Goal: Information Seeking & Learning: Learn about a topic

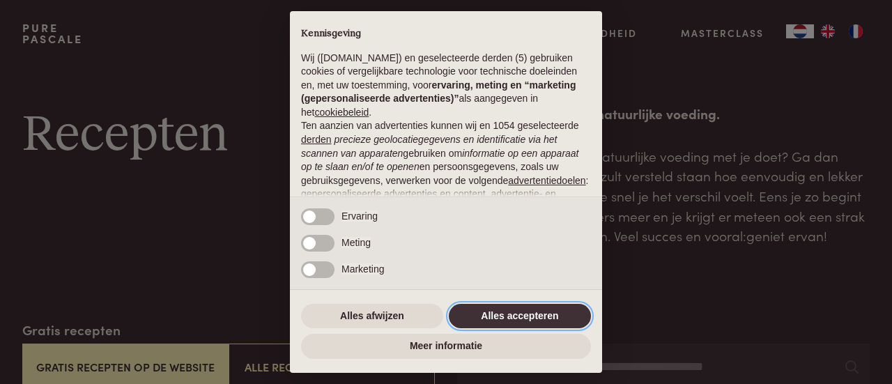
click at [548, 309] on button "Alles accepteren" at bounding box center [520, 316] width 142 height 25
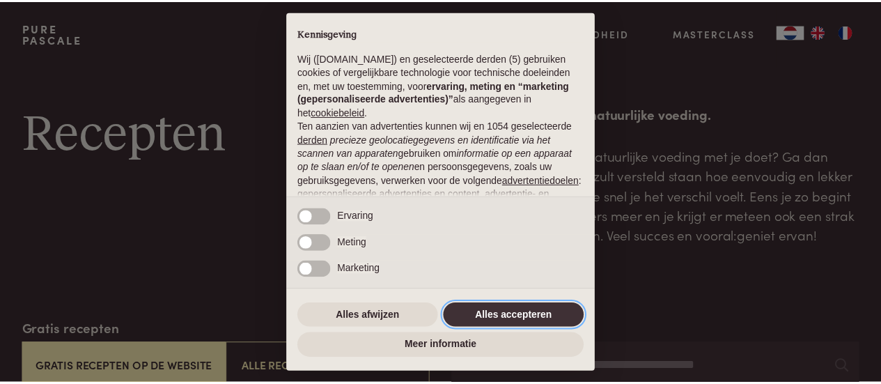
scroll to position [176, 0]
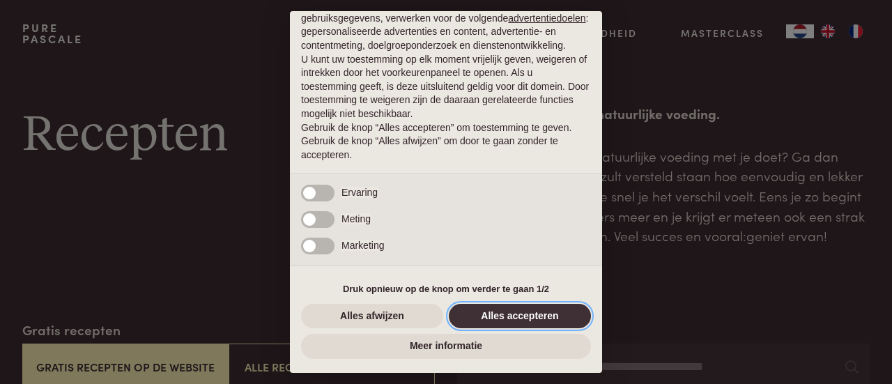
click at [546, 311] on button "Alles accepteren" at bounding box center [520, 316] width 142 height 25
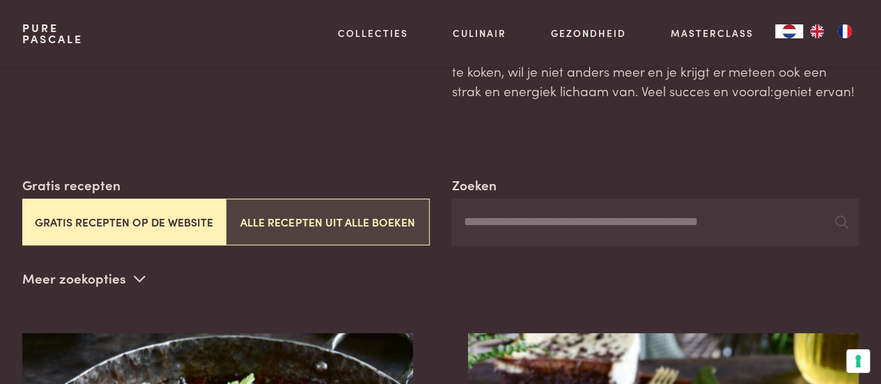
scroll to position [209, 0]
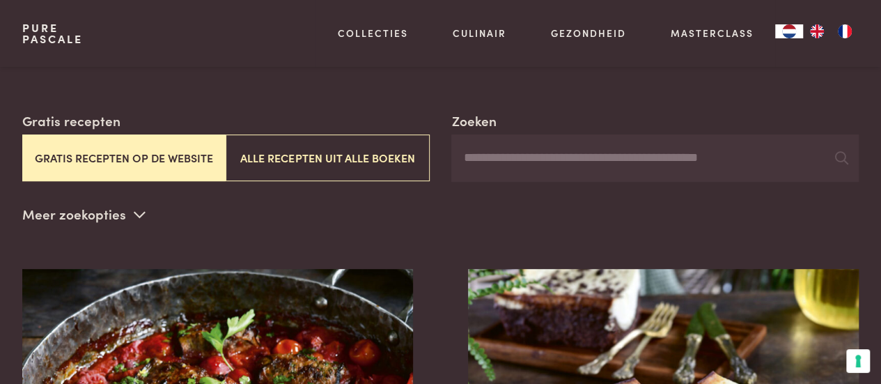
click at [103, 169] on button "Gratis recepten op de website" at bounding box center [123, 157] width 203 height 47
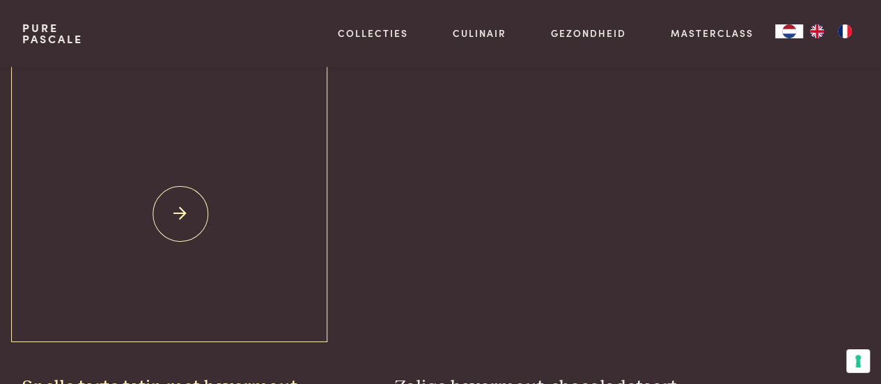
scroll to position [1992, 0]
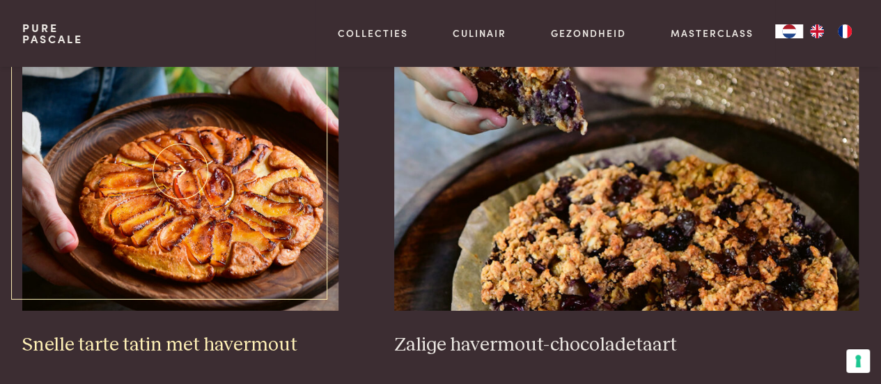
click at [185, 167] on img at bounding box center [180, 171] width 316 height 279
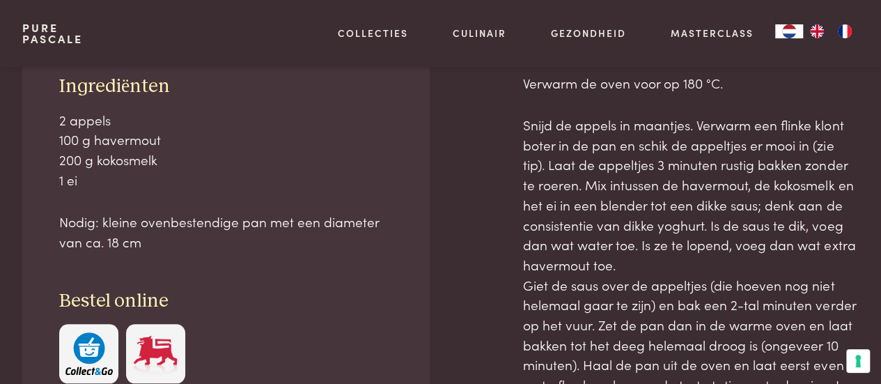
scroll to position [488, 0]
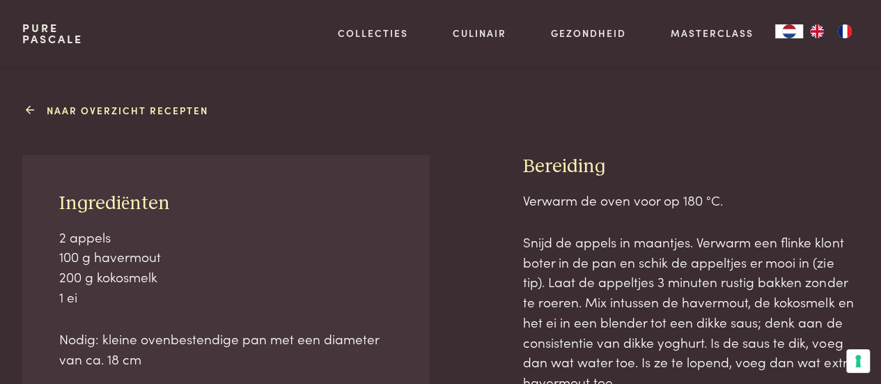
click at [63, 105] on link "Naar overzicht recepten" at bounding box center [119, 110] width 179 height 15
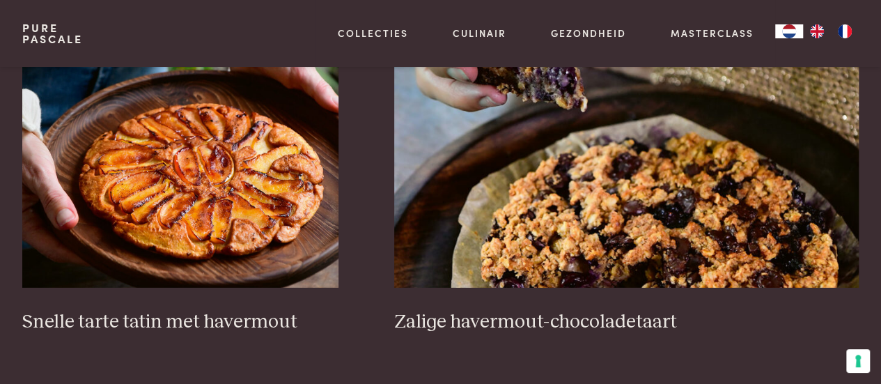
scroll to position [2021, 0]
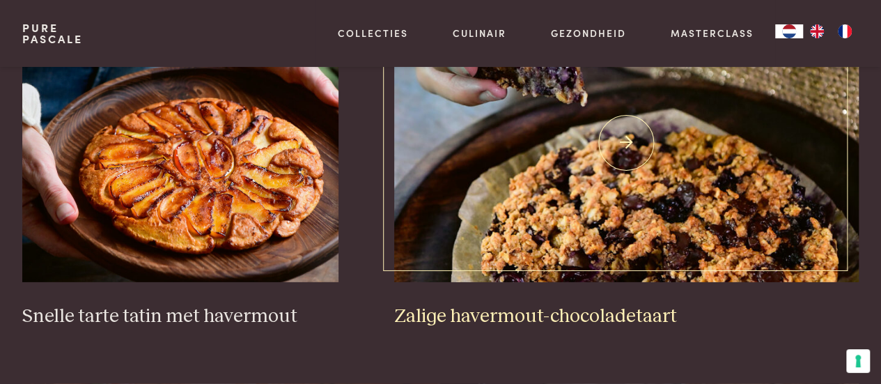
click at [632, 184] on img at bounding box center [626, 142] width 465 height 279
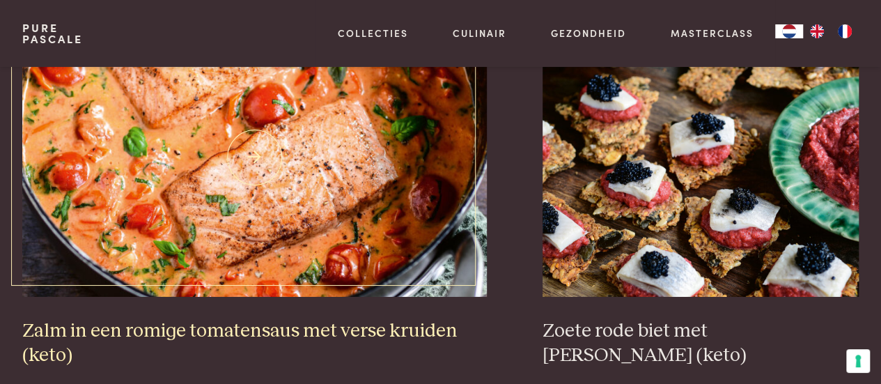
scroll to position [2369, 0]
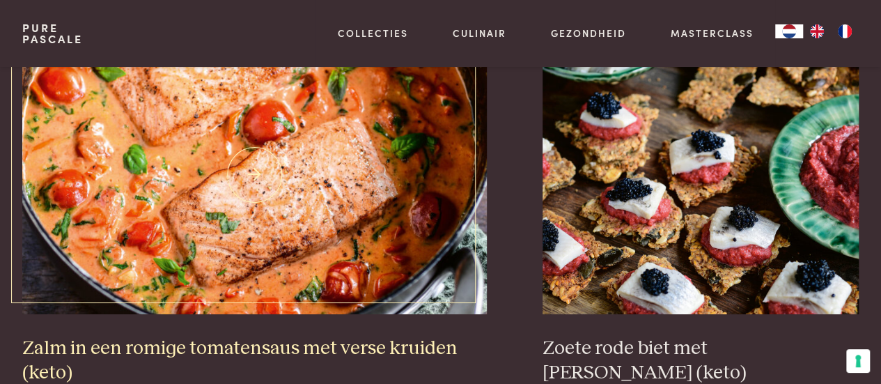
click at [206, 146] on img at bounding box center [254, 175] width 465 height 279
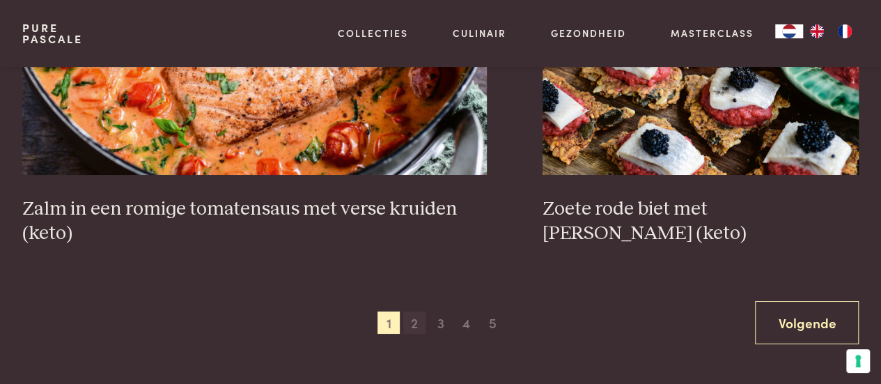
click at [412, 320] on span "2" at bounding box center [414, 322] width 22 height 22
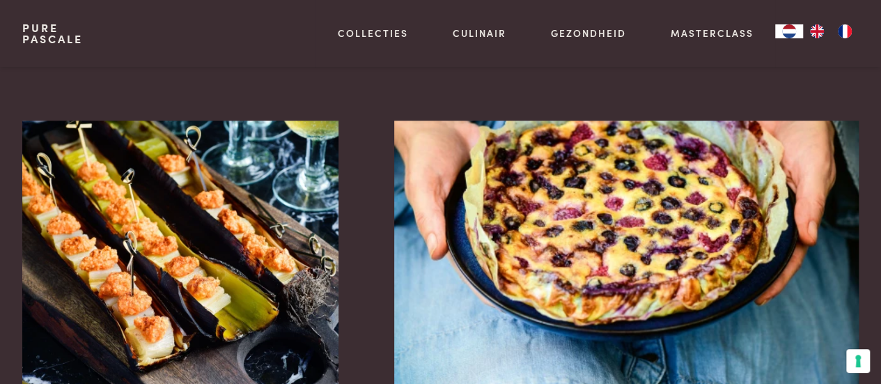
scroll to position [808, 0]
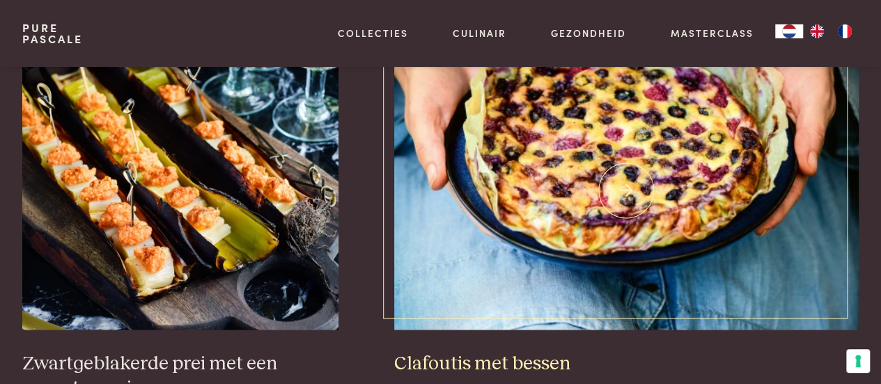
click at [564, 186] on img at bounding box center [626, 190] width 465 height 279
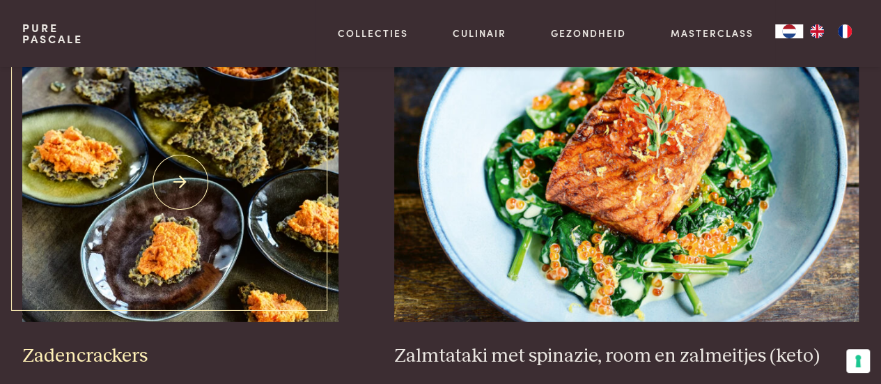
scroll to position [1992, 0]
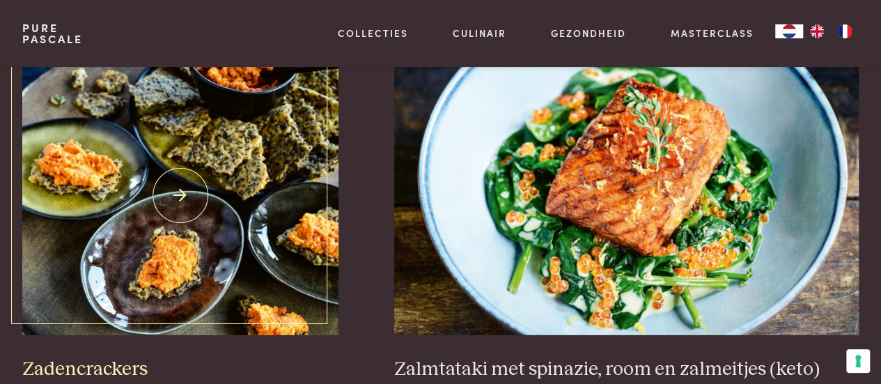
click at [229, 166] on img at bounding box center [180, 195] width 316 height 279
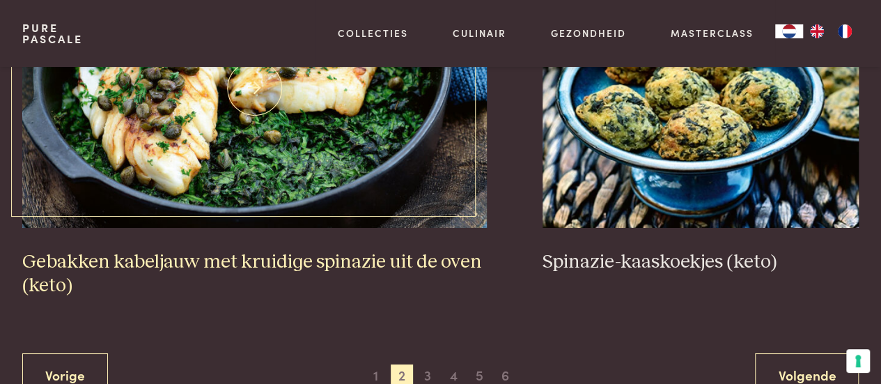
scroll to position [2410, 0]
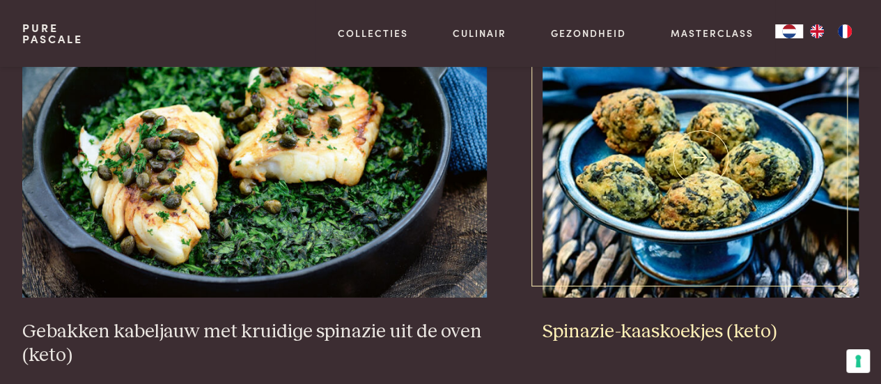
click at [693, 141] on img at bounding box center [701, 158] width 316 height 279
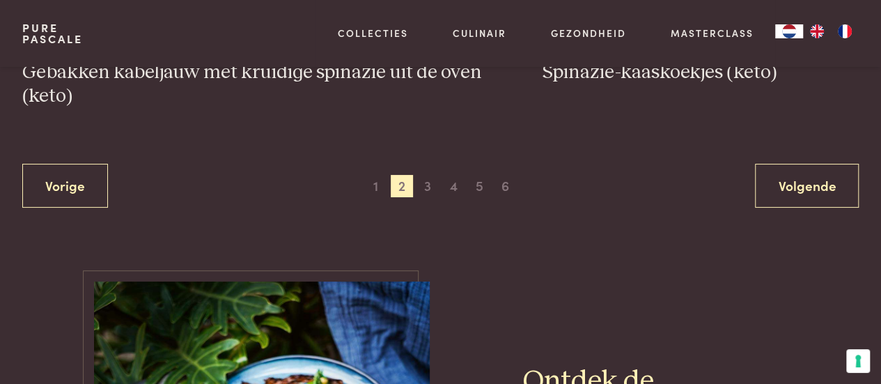
scroll to position [2758, 0]
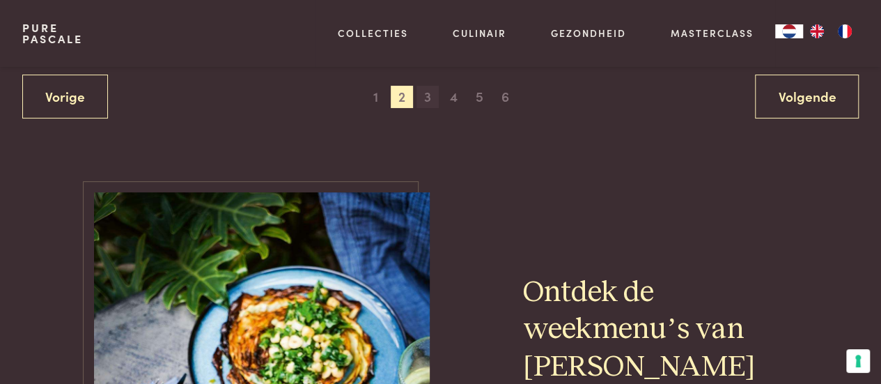
click at [425, 97] on span "3" at bounding box center [428, 97] width 22 height 22
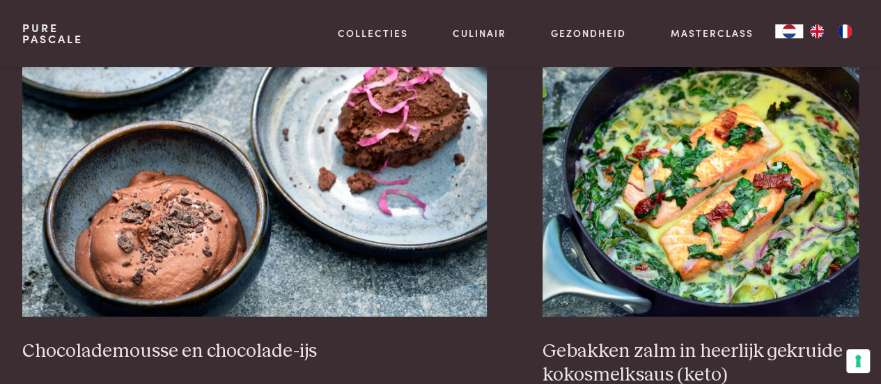
scroll to position [1295, 0]
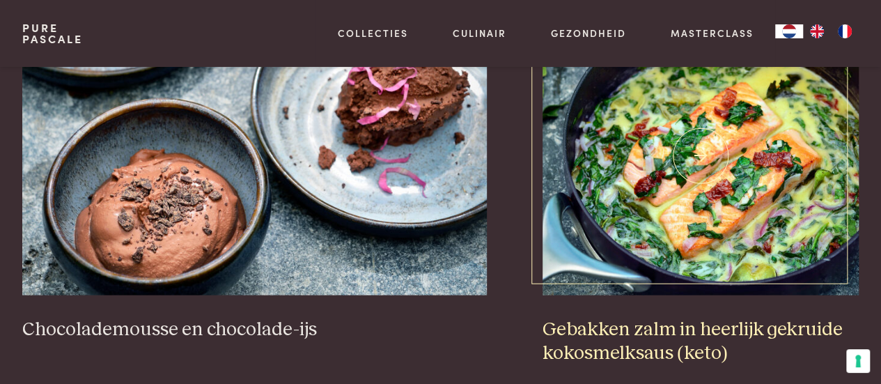
click at [757, 155] on img at bounding box center [701, 155] width 316 height 279
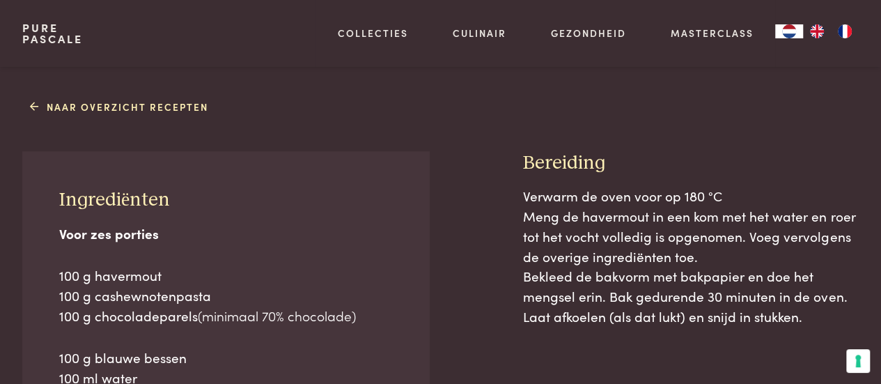
scroll to position [557, 0]
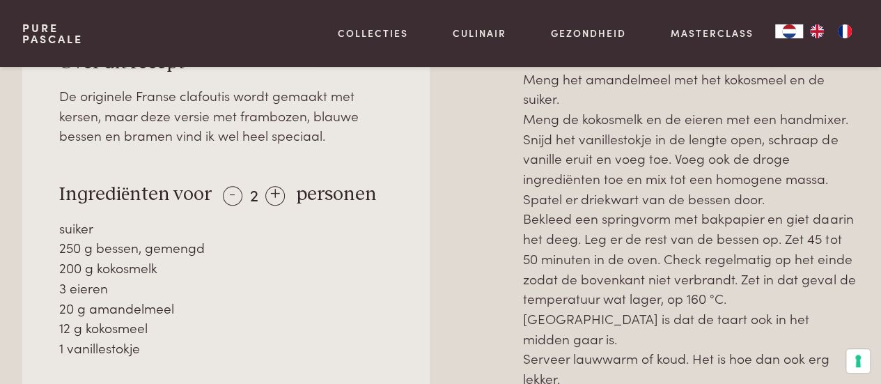
scroll to position [627, 0]
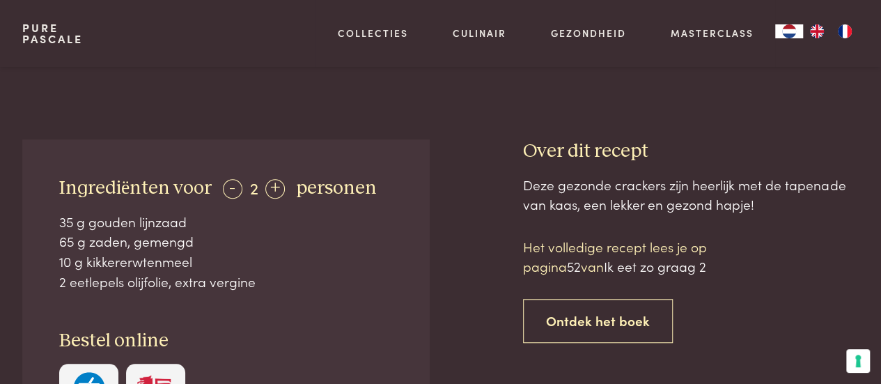
scroll to position [418, 0]
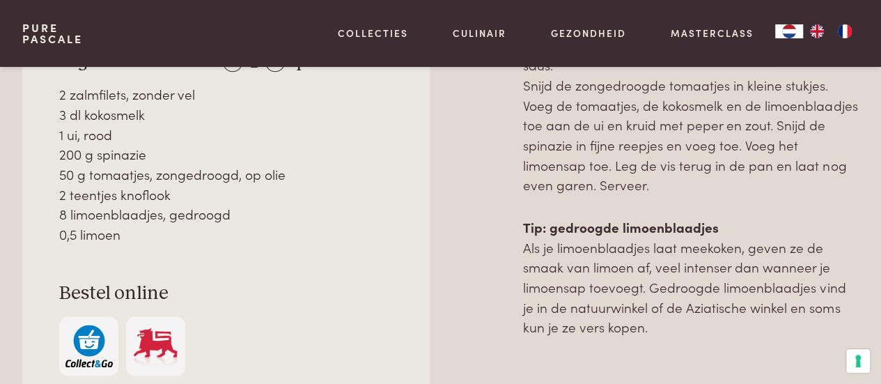
scroll to position [488, 0]
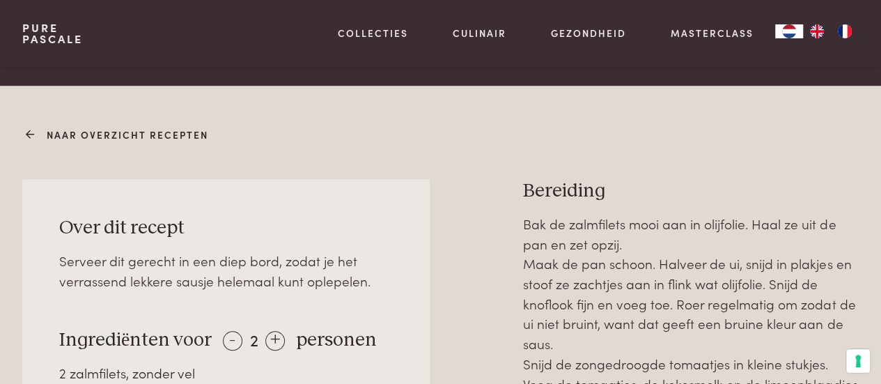
click at [33, 129] on icon at bounding box center [31, 135] width 10 height 15
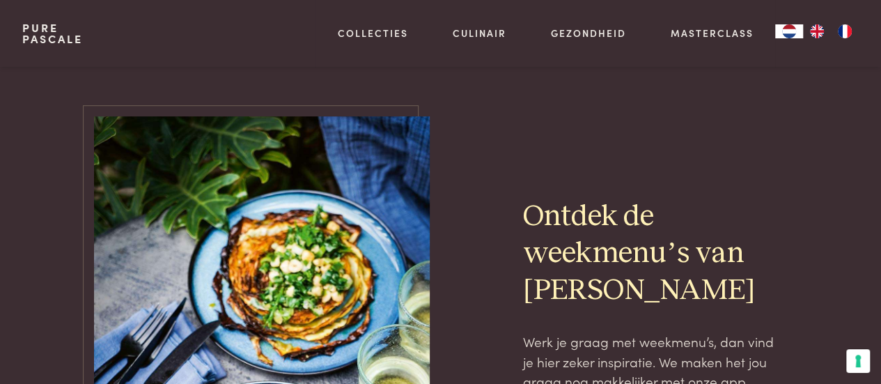
scroll to position [2648, 0]
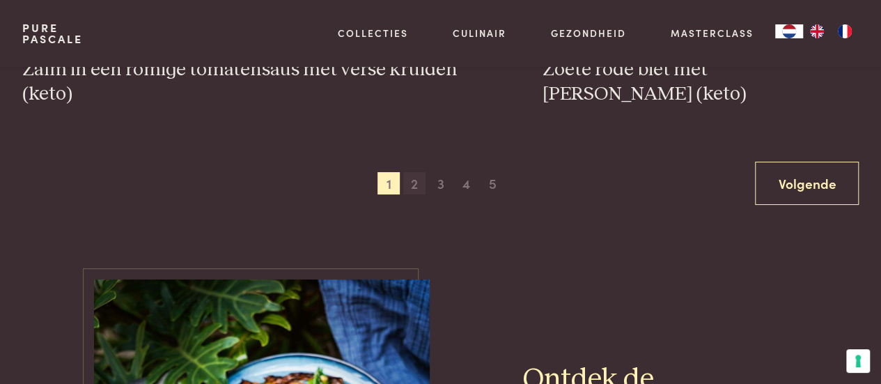
click at [420, 186] on span "2" at bounding box center [414, 183] width 22 height 22
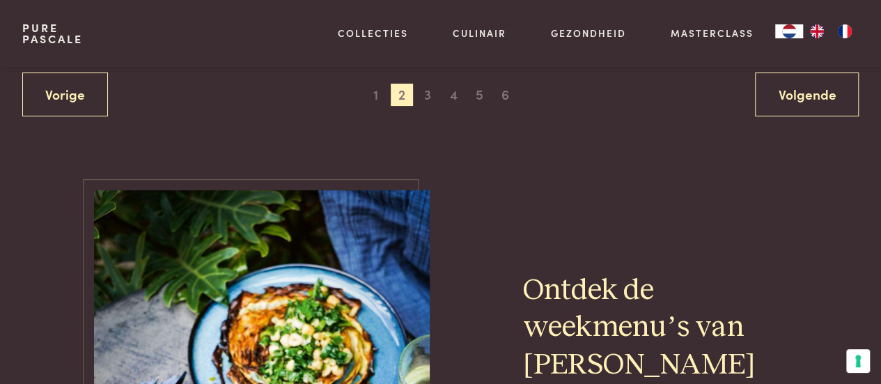
scroll to position [2619, 0]
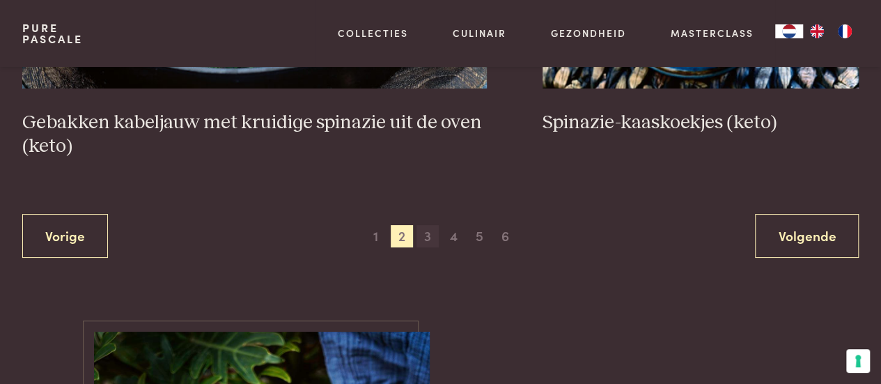
click at [432, 235] on span "3" at bounding box center [428, 236] width 22 height 22
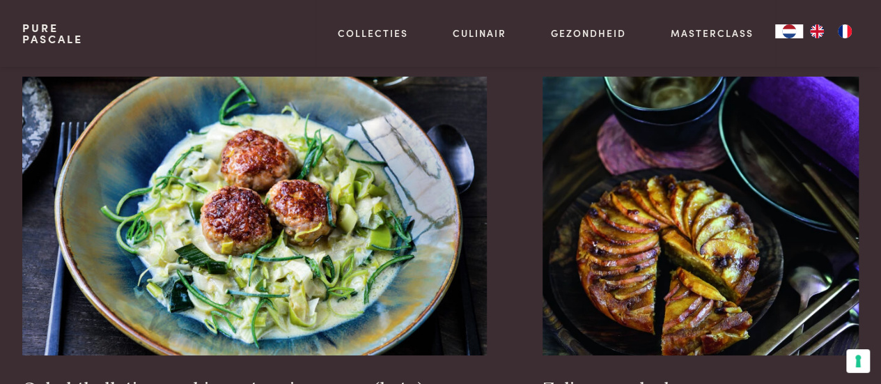
scroll to position [2480, 0]
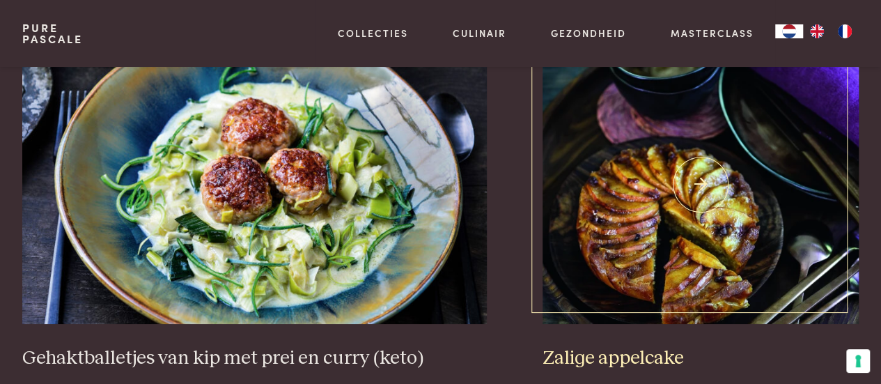
click at [635, 206] on img at bounding box center [701, 184] width 316 height 279
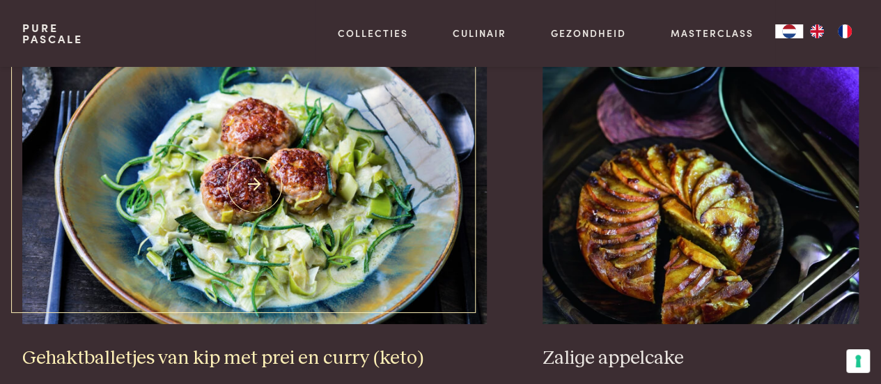
click at [275, 170] on img at bounding box center [254, 184] width 465 height 279
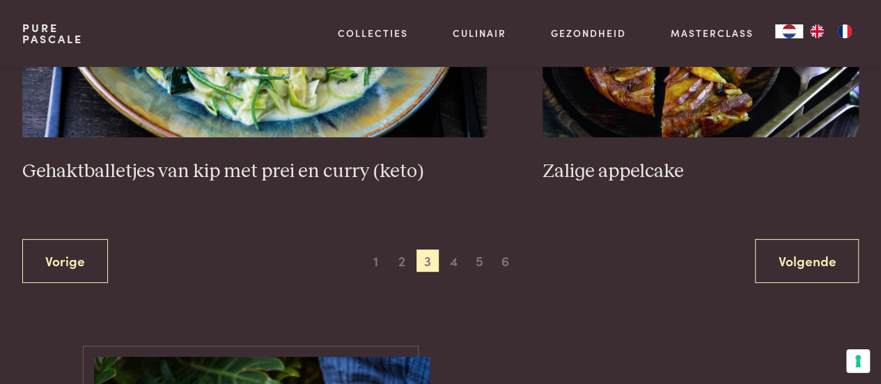
scroll to position [2689, 0]
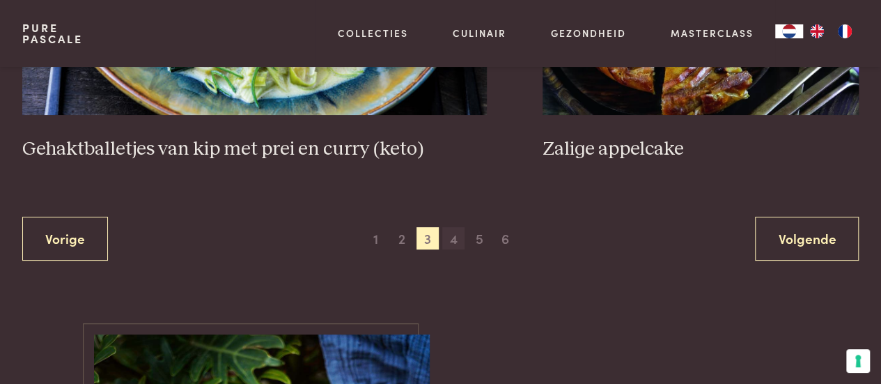
click at [454, 227] on span "4" at bounding box center [453, 238] width 22 height 22
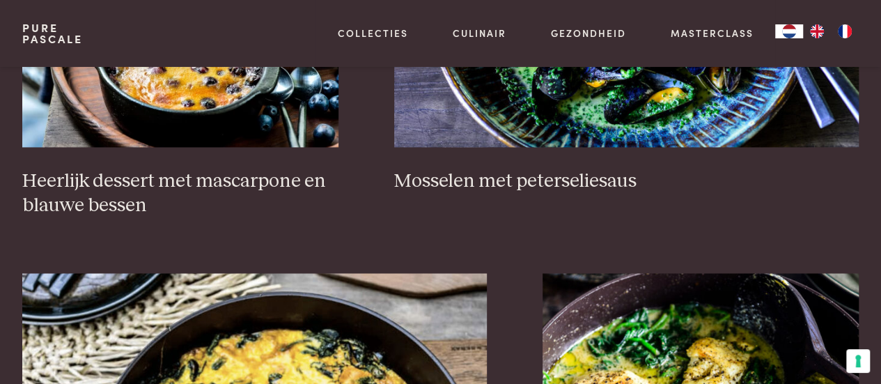
scroll to position [1226, 0]
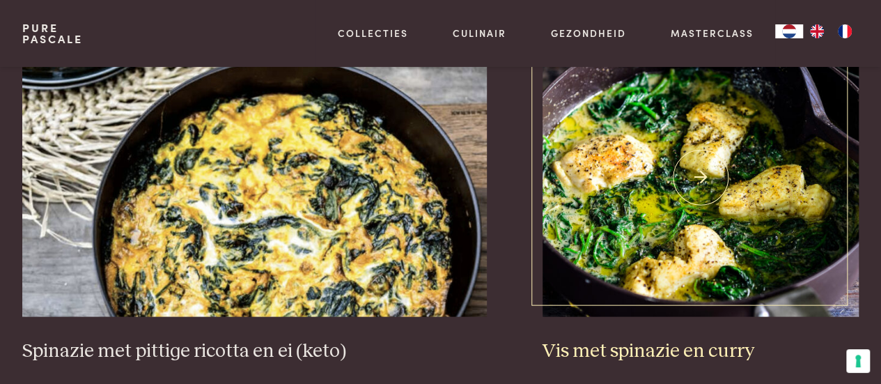
click at [627, 177] on img at bounding box center [701, 177] width 316 height 279
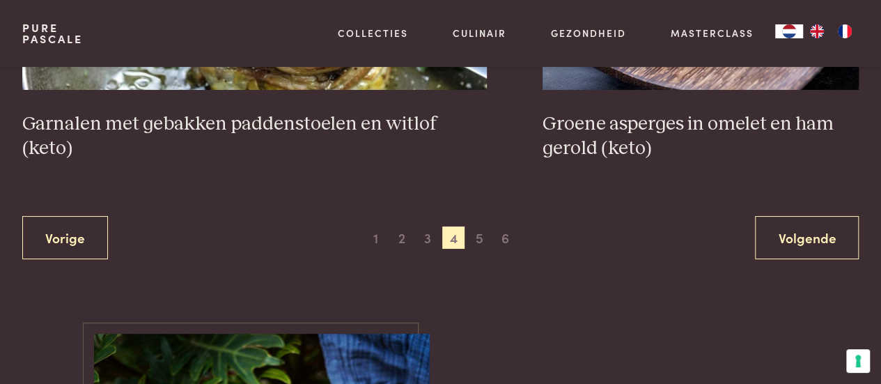
scroll to position [2689, 0]
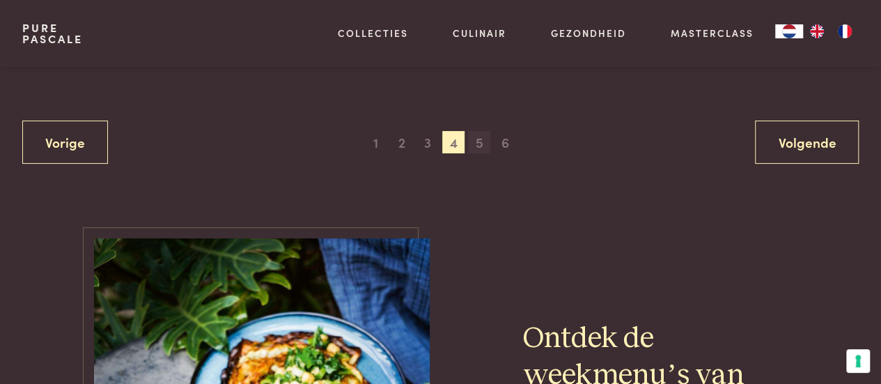
click at [479, 143] on span "5" at bounding box center [479, 142] width 22 height 22
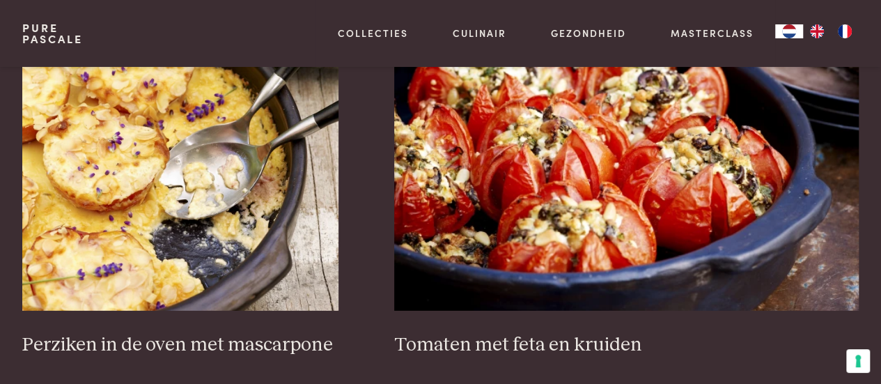
scroll to position [2062, 0]
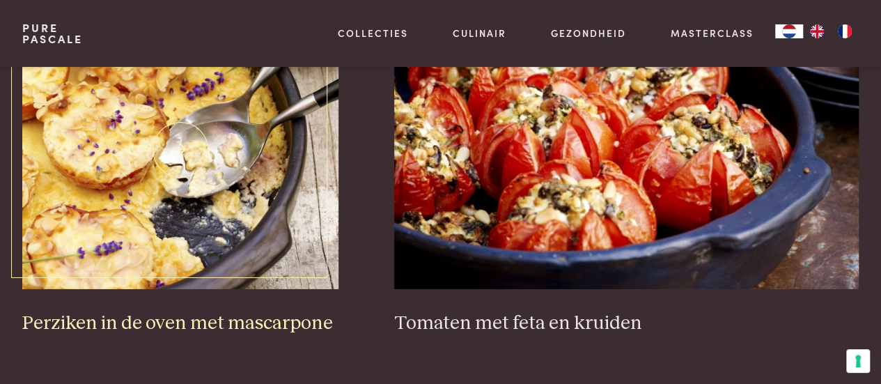
click at [220, 130] on img at bounding box center [180, 149] width 316 height 279
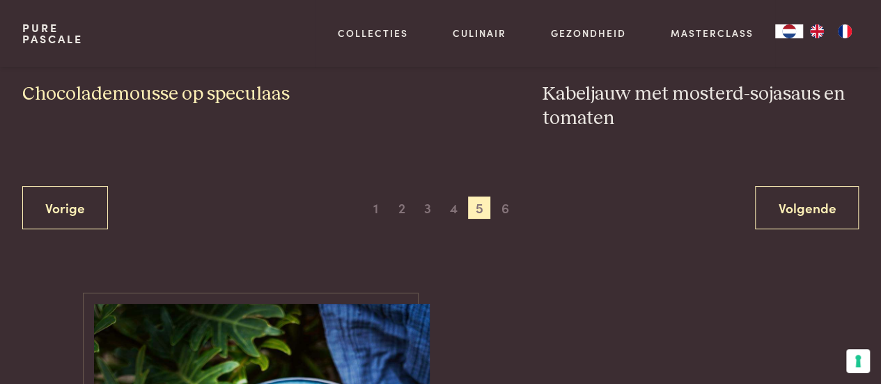
scroll to position [2689, 0]
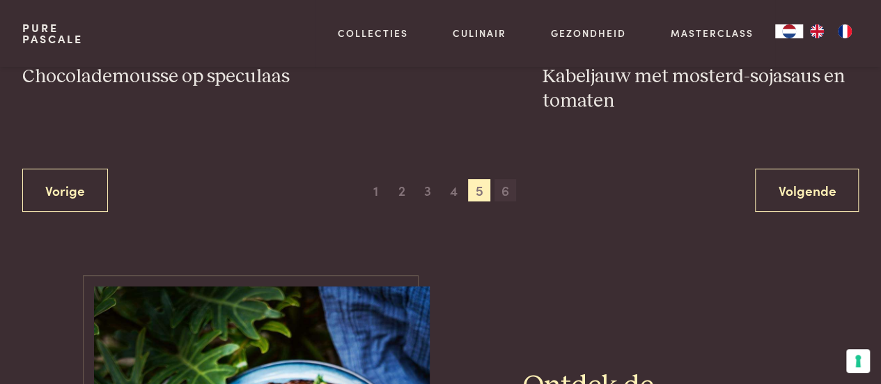
click at [507, 189] on span "6" at bounding box center [506, 190] width 22 height 22
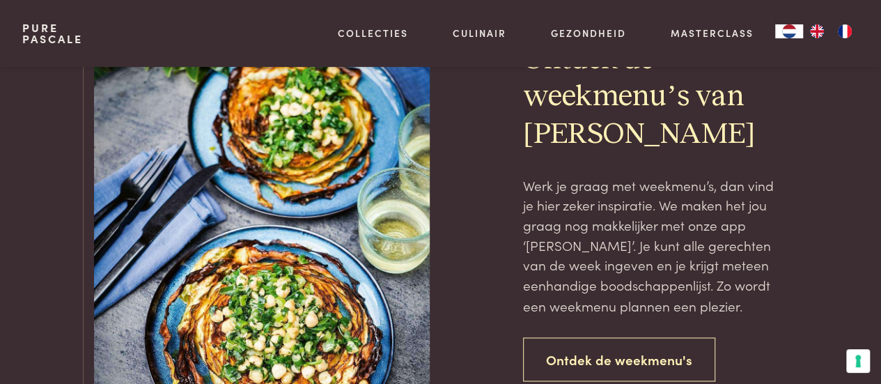
scroll to position [1086, 0]
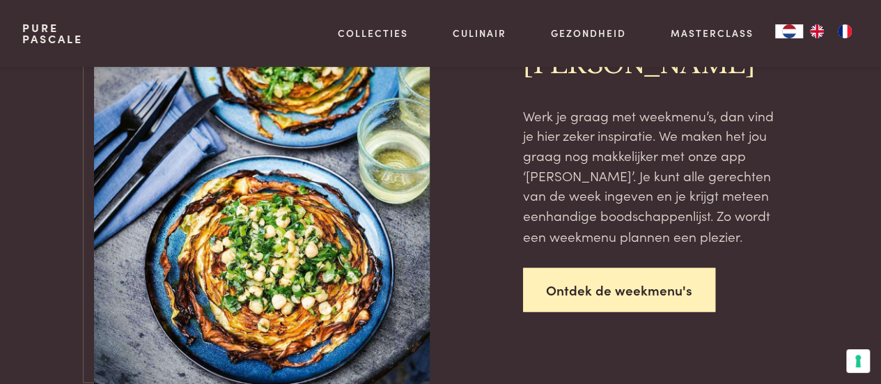
click at [589, 281] on link "Ontdek de weekmenu's" at bounding box center [619, 290] width 192 height 44
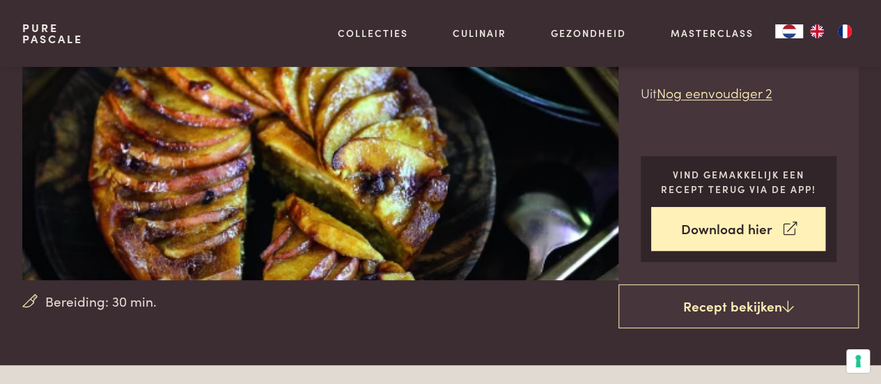
scroll to position [139, 0]
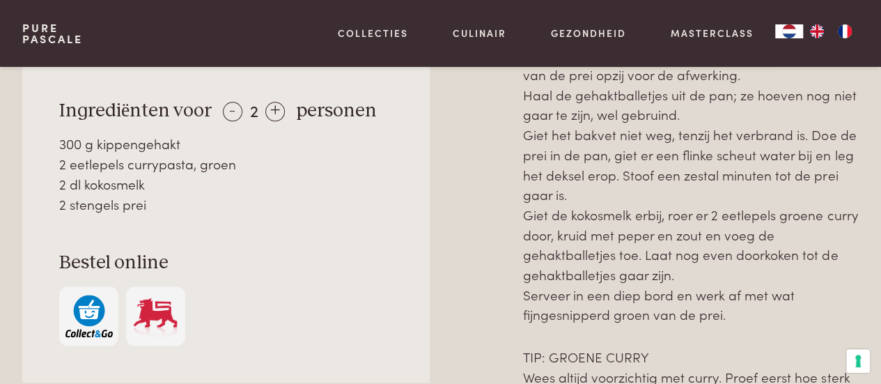
scroll to position [836, 0]
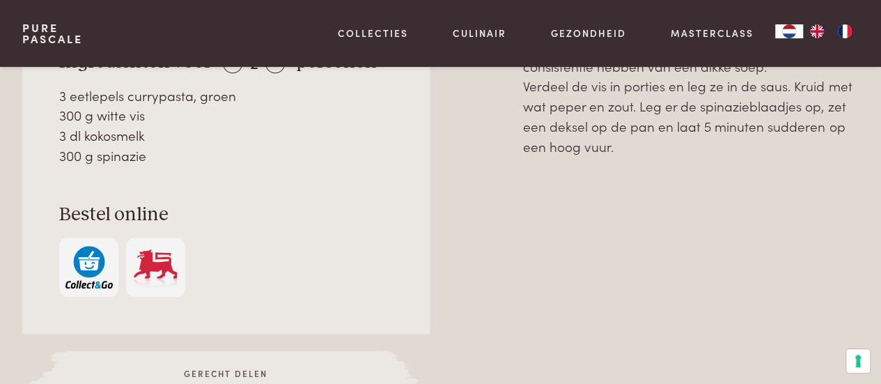
scroll to position [697, 0]
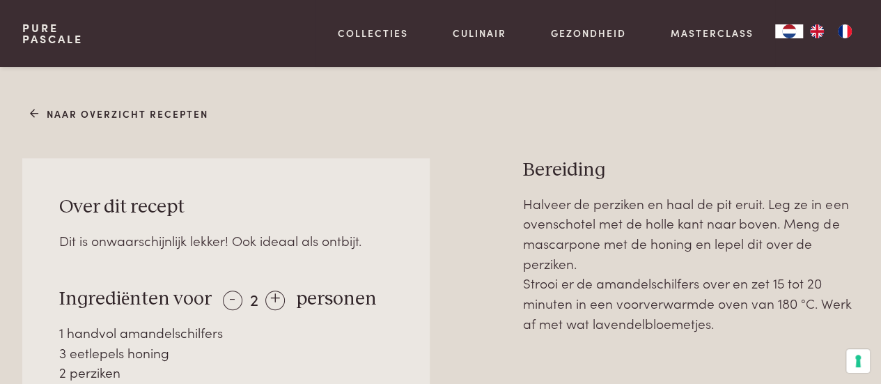
scroll to position [557, 0]
